Goal: Information Seeking & Learning: Find specific fact

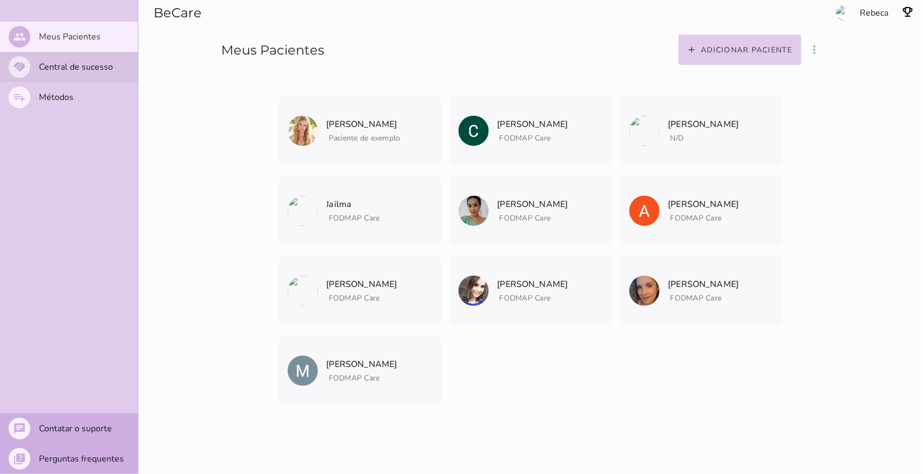
click at [0, 0] on slot "Central de sucesso" at bounding box center [0, 0] width 0 height 0
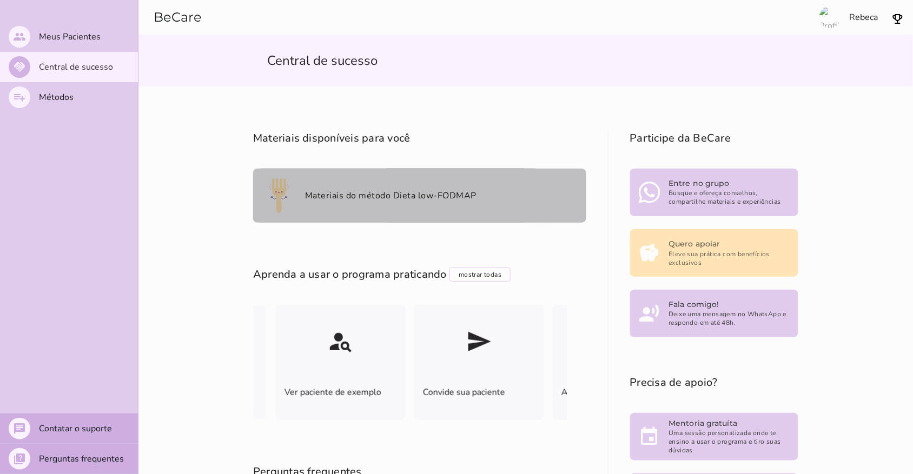
click at [412, 202] on mwc-list-item "Materiais do método Dieta low-FODMAP" at bounding box center [419, 196] width 333 height 54
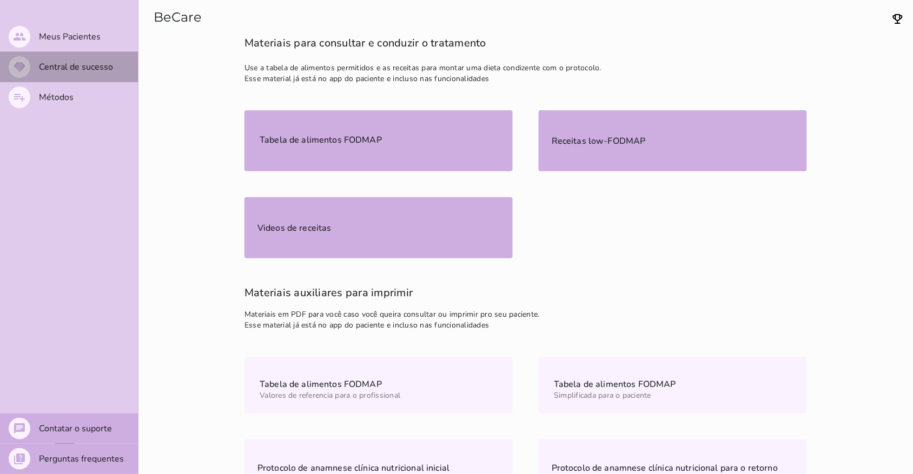
click at [0, 0] on slot "Central de sucesso" at bounding box center [0, 0] width 0 height 0
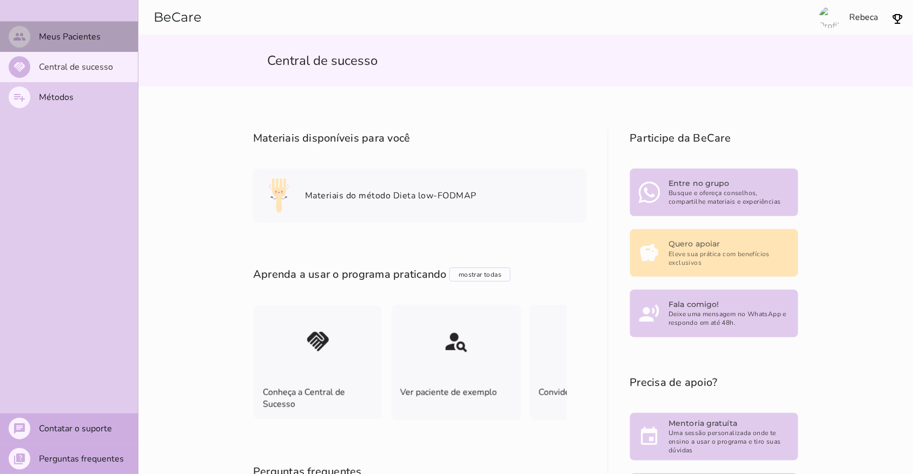
click at [0, 0] on slot "Meus Pacientes" at bounding box center [0, 0] width 0 height 0
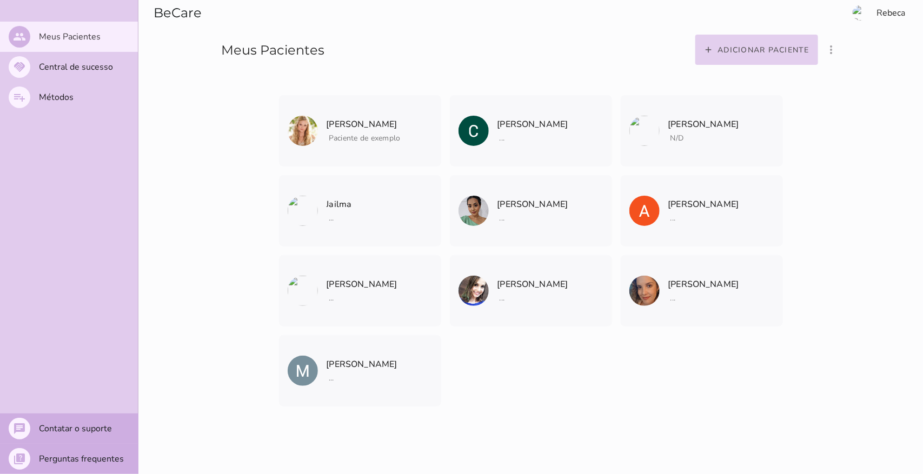
click at [739, 58] on button "add Adicionar paciente" at bounding box center [757, 50] width 123 height 30
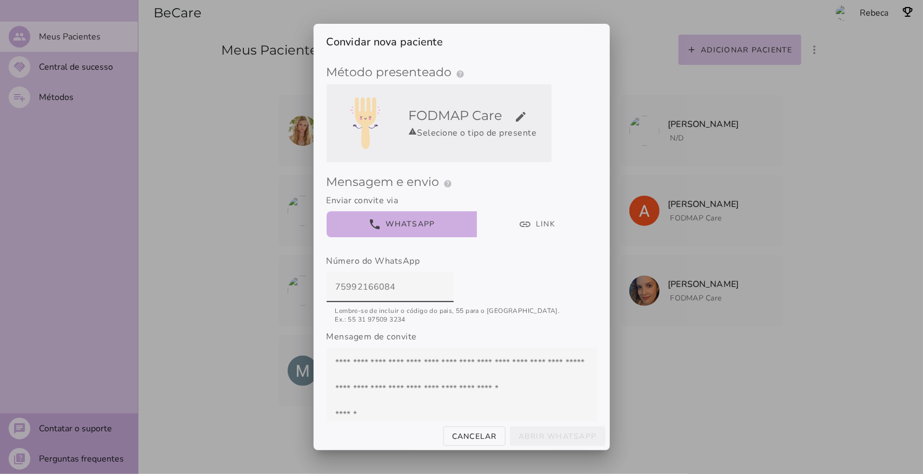
type input "75992166084"
type mwc-textfield "75992166084"
click at [509, 116] on h5 "FODMAP Care edit" at bounding box center [478, 115] width 138 height 17
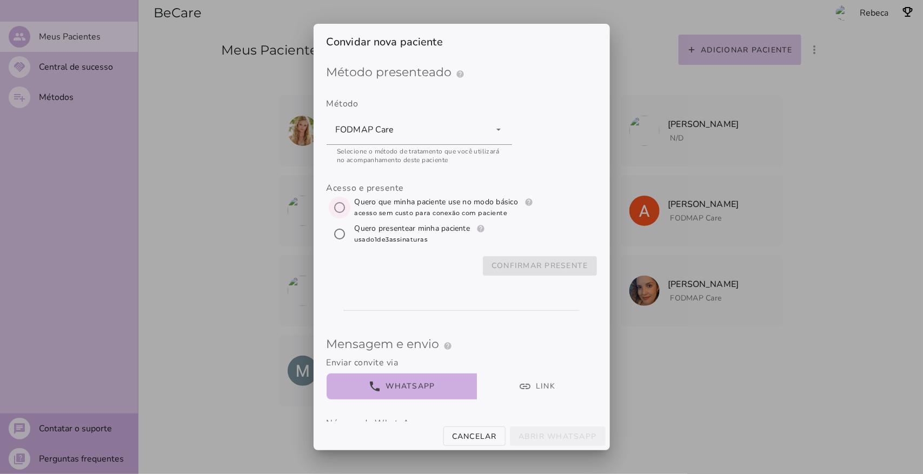
click at [335, 207] on input "[object Object]" at bounding box center [340, 208] width 26 height 26
radio input "****"
type mwc-radio "trial-extension"
click at [0, 0] on slot "Confirmar presente" at bounding box center [0, 0] width 0 height 0
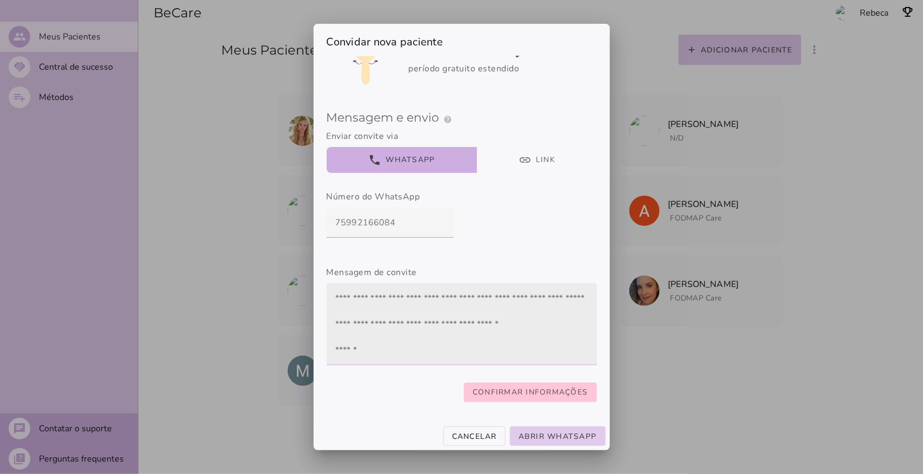
scroll to position [52, 0]
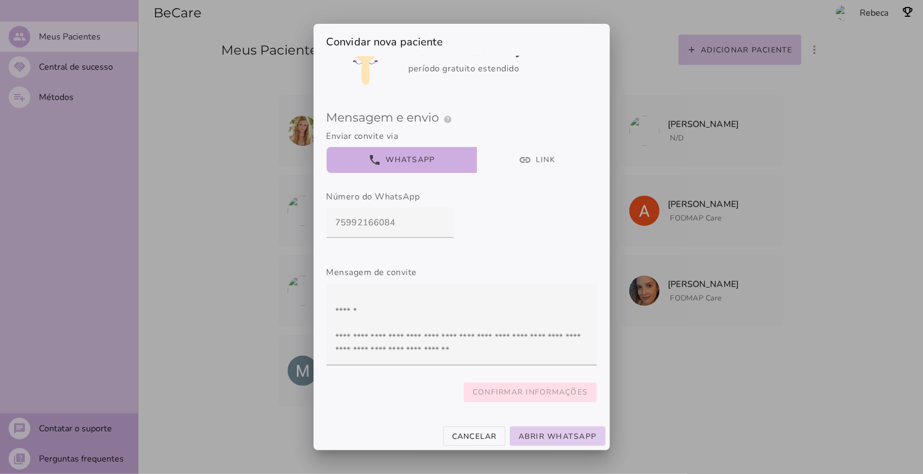
click at [0, 0] on slot "Confirmar informações" at bounding box center [0, 0] width 0 height 0
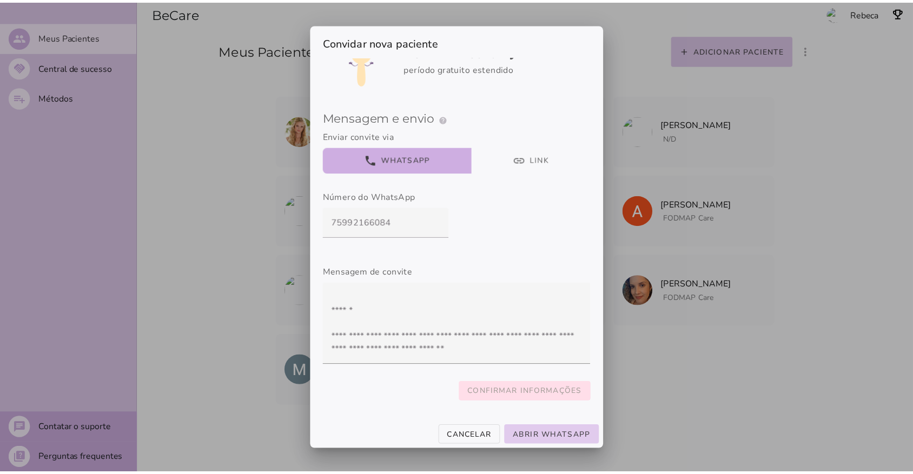
scroll to position [0, 0]
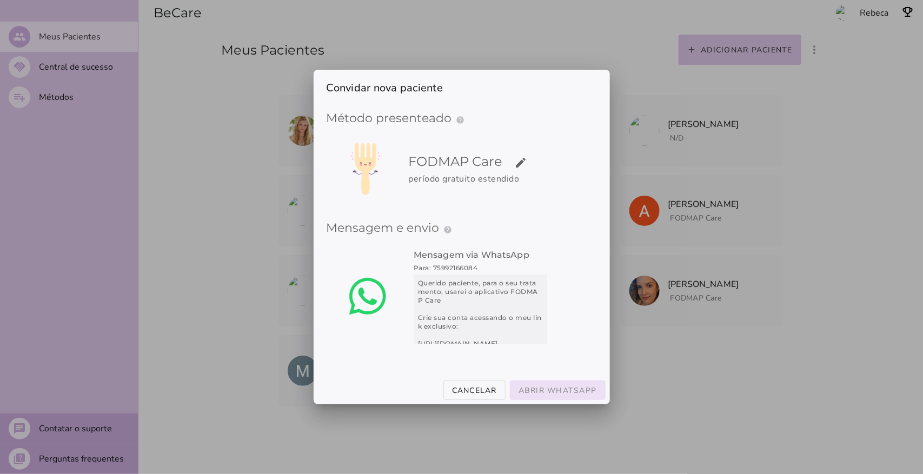
click at [0, 0] on slot "Abrir WhatsApp" at bounding box center [0, 0] width 0 height 0
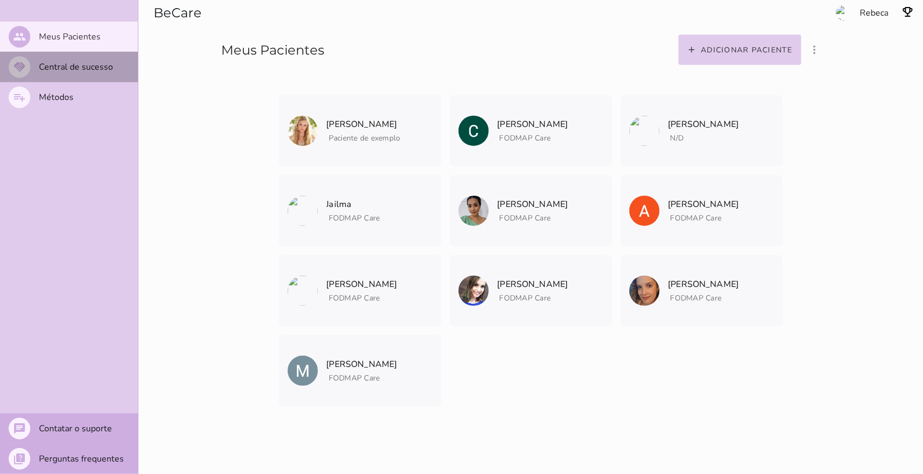
click at [99, 73] on mwc-list-item "handshake Central de sucesso" at bounding box center [69, 67] width 138 height 30
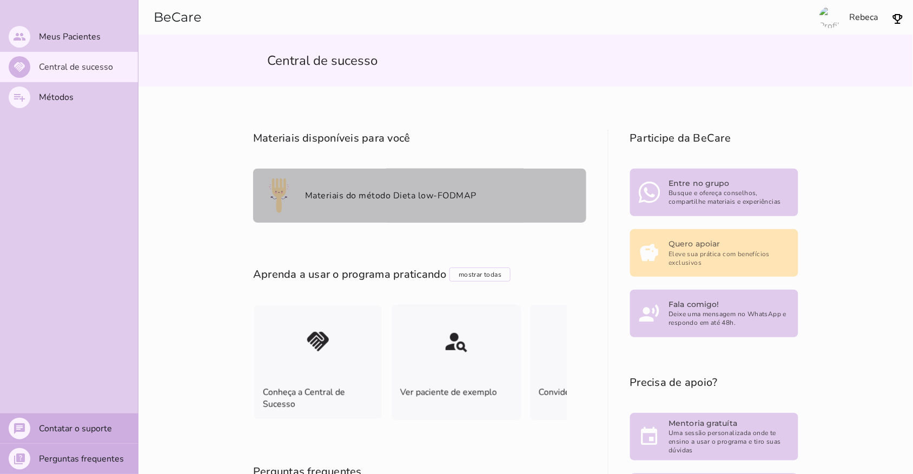
click at [0, 0] on slot "Materiais do método Dieta low-FODMAP" at bounding box center [0, 0] width 0 height 0
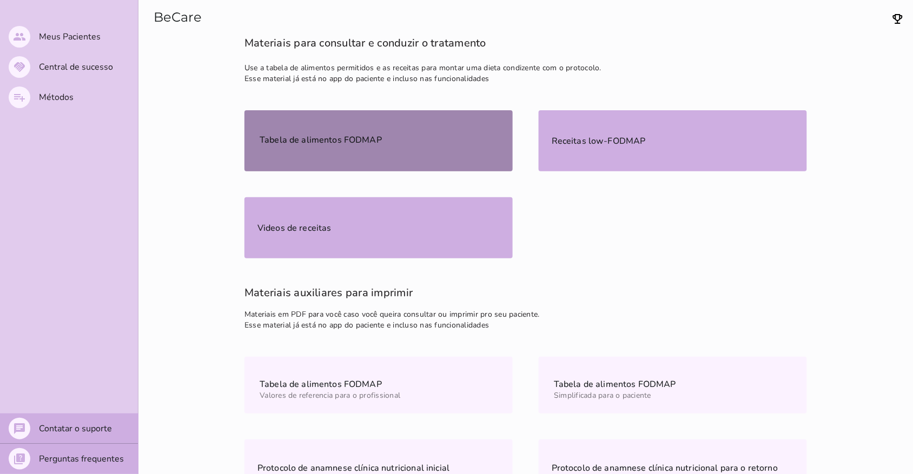
click at [430, 149] on mwc-list-item "Tabela de alimentos FODMAP" at bounding box center [378, 140] width 268 height 61
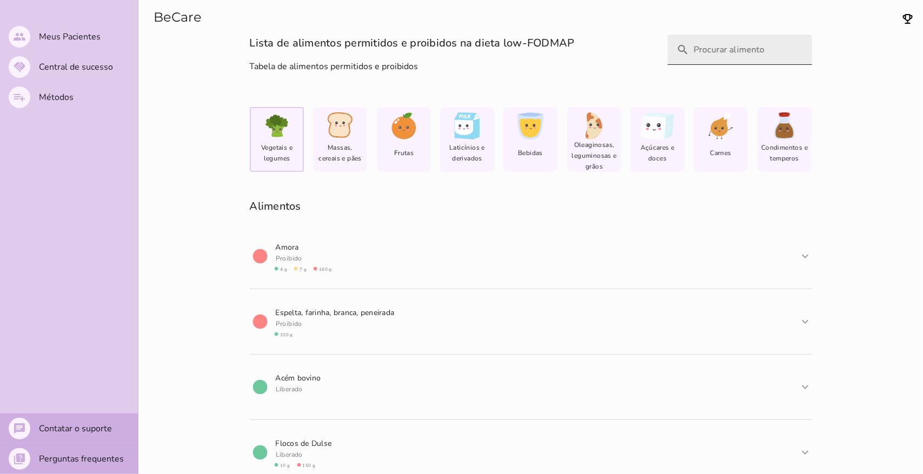
click at [731, 52] on input "search" at bounding box center [749, 50] width 110 height 30
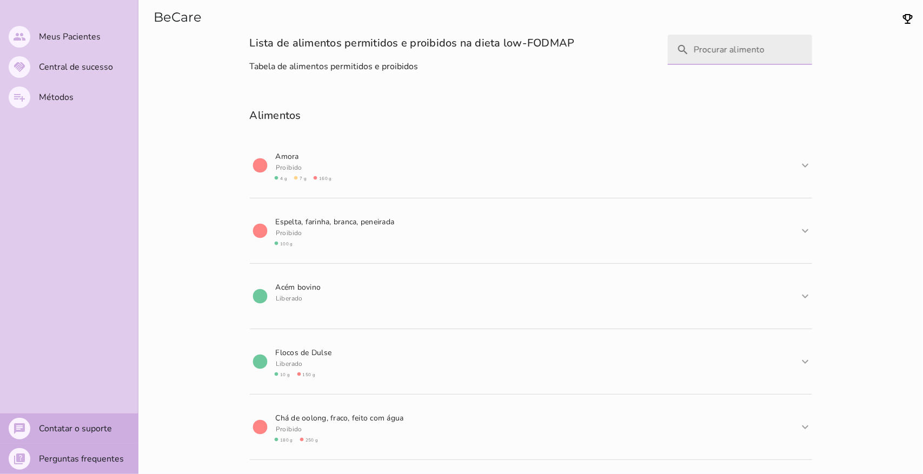
click at [726, 52] on input "search" at bounding box center [749, 50] width 110 height 30
type input "p"
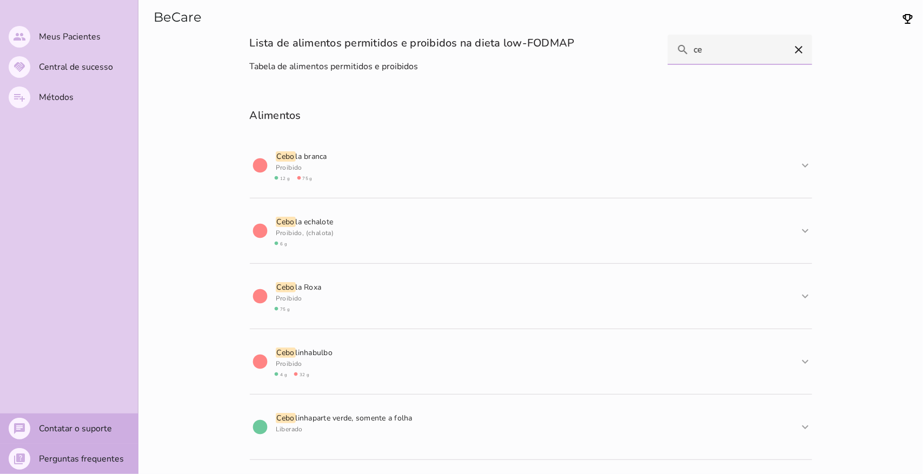
type input "c"
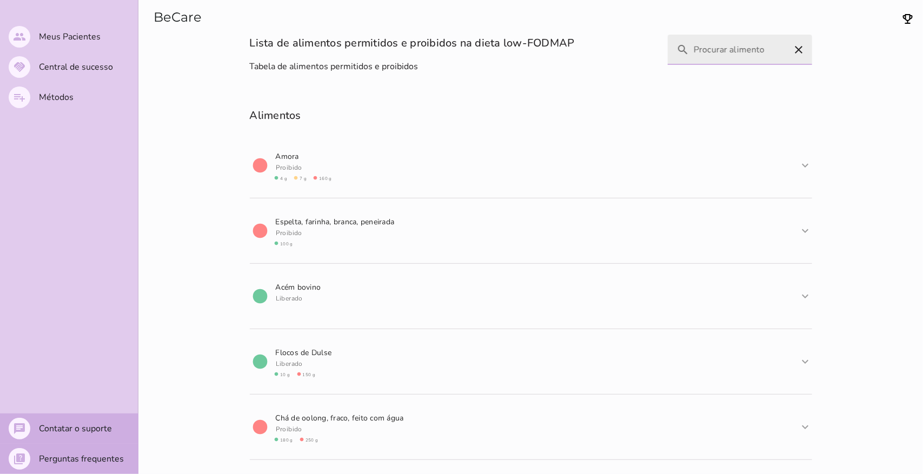
type input "a"
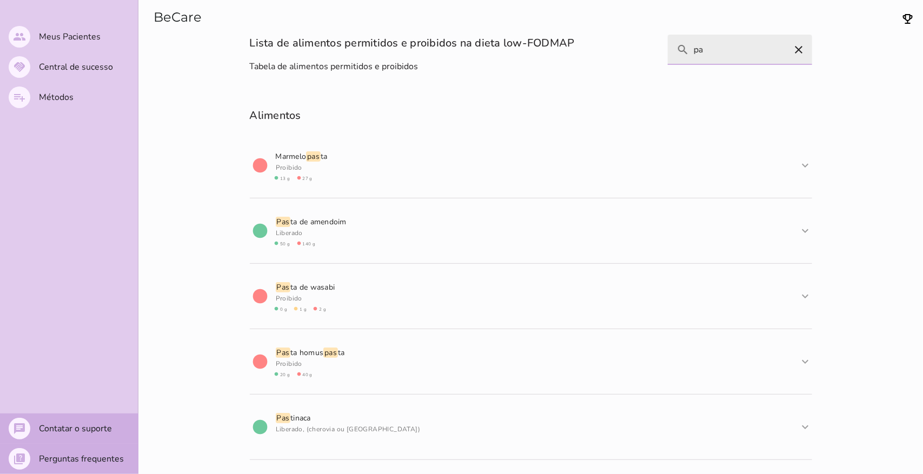
type input "p"
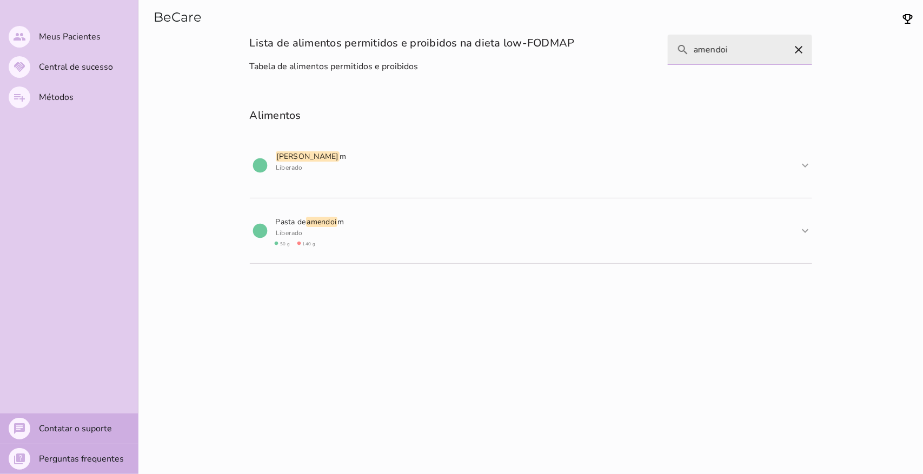
click at [751, 50] on input "amendoi" at bounding box center [749, 50] width 110 height 30
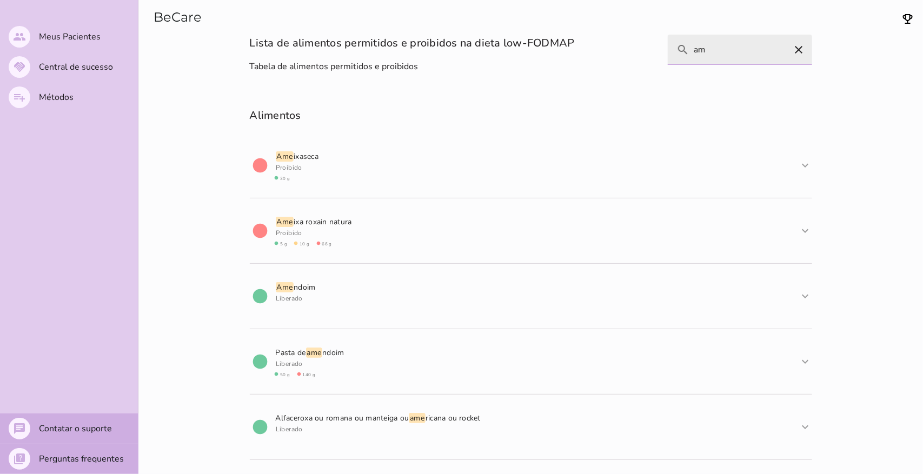
type input "a"
click at [706, 53] on input "search" at bounding box center [749, 50] width 110 height 30
click at [799, 52] on icon "close" at bounding box center [799, 49] width 13 height 13
click at [793, 52] on icon "close" at bounding box center [799, 49] width 13 height 13
click at [795, 53] on icon "close" at bounding box center [799, 49] width 13 height 13
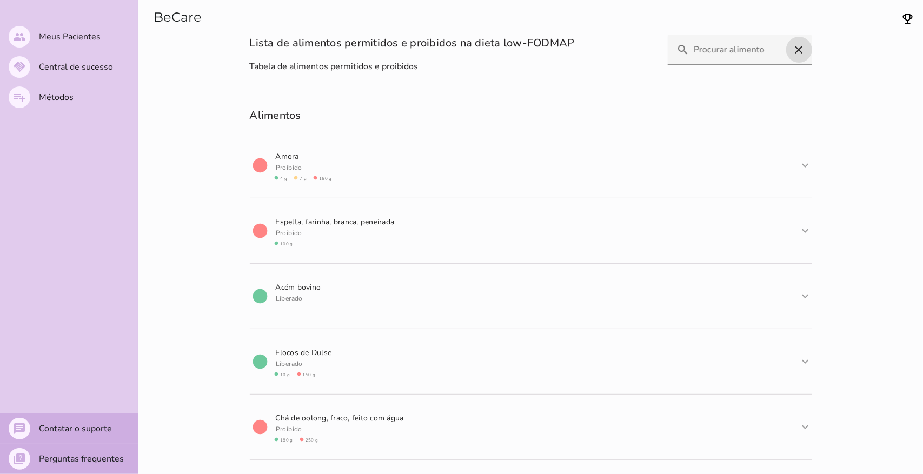
click at [793, 52] on icon "close" at bounding box center [799, 49] width 13 height 13
drag, startPoint x: 795, startPoint y: 53, endPoint x: 731, endPoint y: 101, distance: 80.4
click at [795, 52] on icon "close" at bounding box center [799, 49] width 13 height 13
click at [0, 0] on slot "Central de sucesso" at bounding box center [0, 0] width 0 height 0
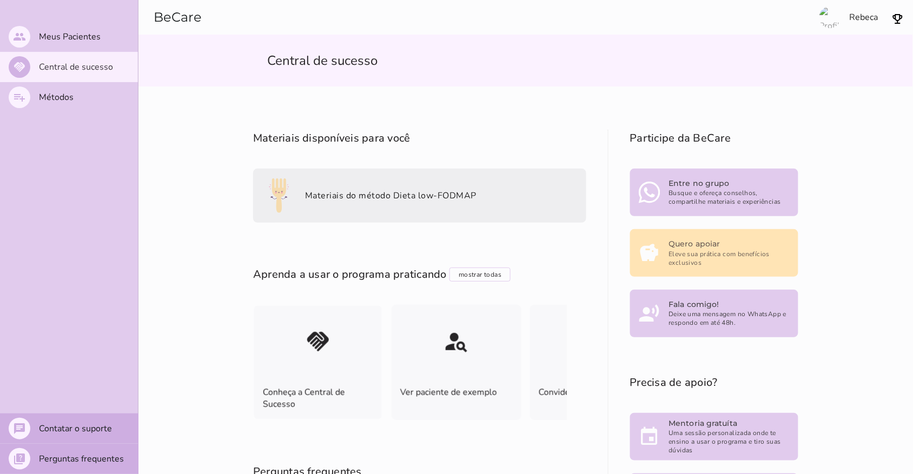
click at [0, 0] on slot "Materiais do método Dieta low-FODMAP" at bounding box center [0, 0] width 0 height 0
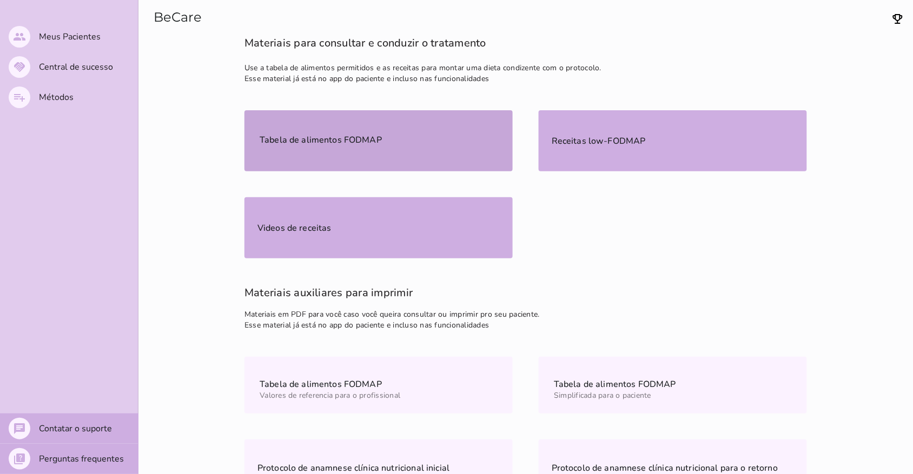
click at [301, 147] on span "Tabela de alimentos FODMAP" at bounding box center [320, 139] width 127 height 28
